Goal: Information Seeking & Learning: Learn about a topic

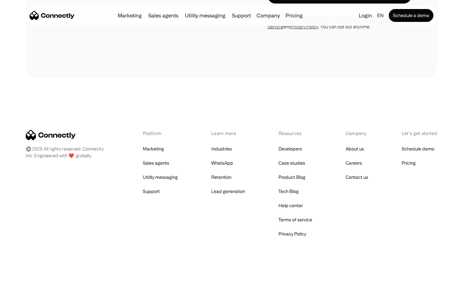
scroll to position [2090, 0]
